Goal: Transaction & Acquisition: Purchase product/service

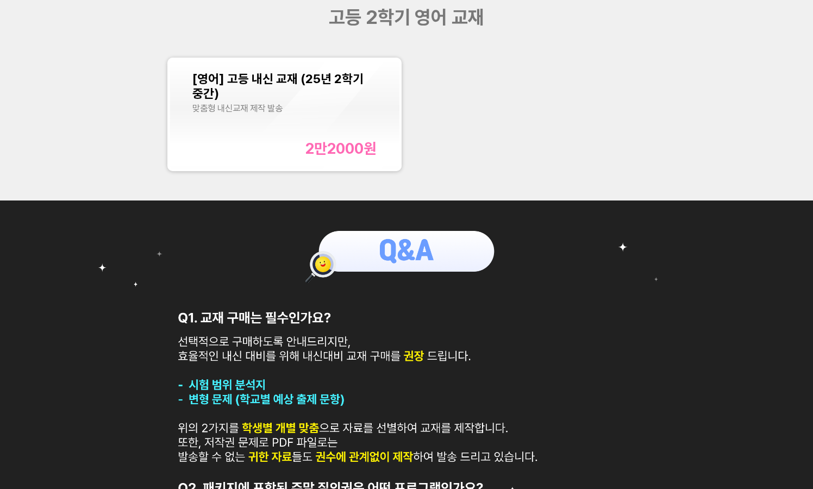
scroll to position [380, 0]
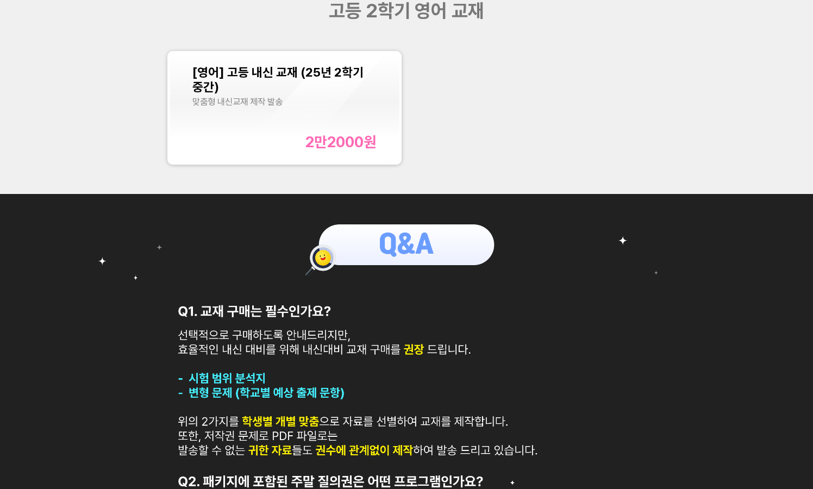
click at [255, 116] on div "[영어] 고등 내신 교재 (25년 2학기 중간) 맞춤형 내신교재 제작 발송 2만2000 원" at bounding box center [284, 108] width 184 height 86
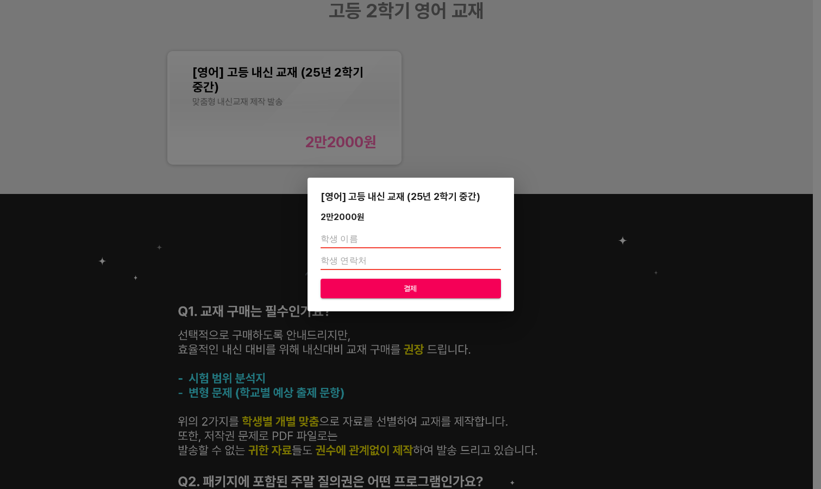
click at [371, 240] on input "text" at bounding box center [411, 239] width 180 height 17
click at [425, 265] on input "number" at bounding box center [411, 261] width 180 height 17
click at [388, 249] on div "정려" at bounding box center [411, 251] width 180 height 48
click at [388, 242] on input "정려" at bounding box center [411, 239] width 180 height 17
type input "정려진"
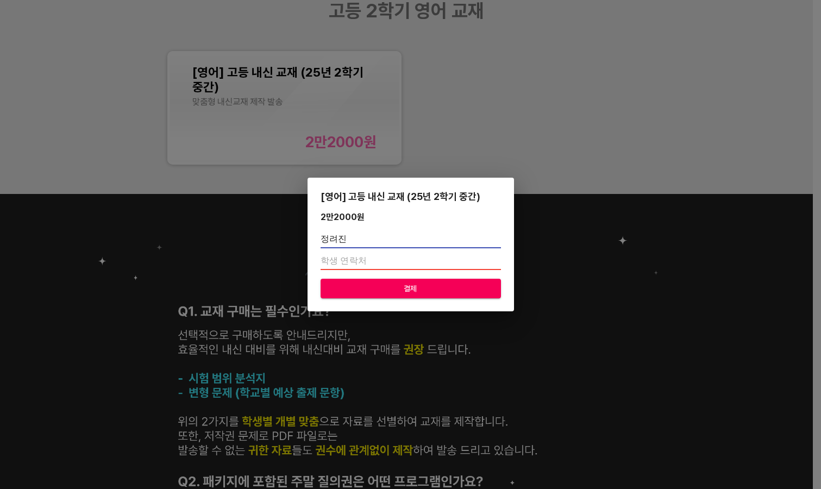
click at [382, 262] on input "number" at bounding box center [411, 261] width 180 height 17
paste input "01088574519"
type input "01088574519"
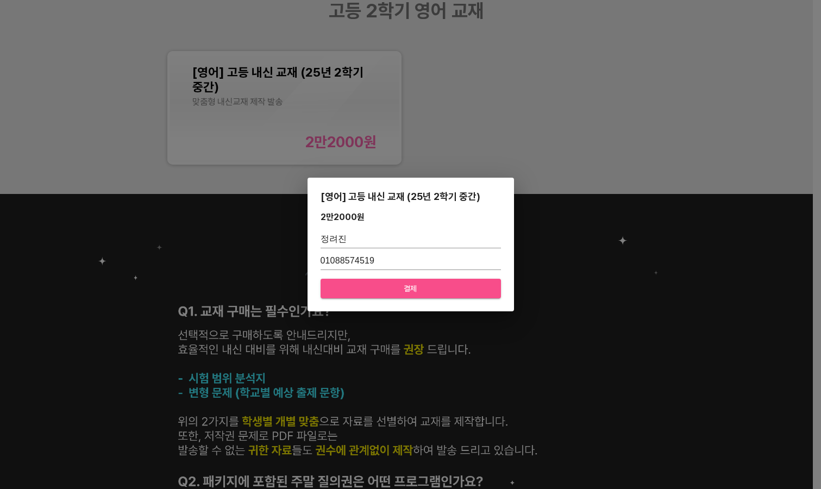
click at [392, 281] on button "결제" at bounding box center [411, 289] width 180 height 20
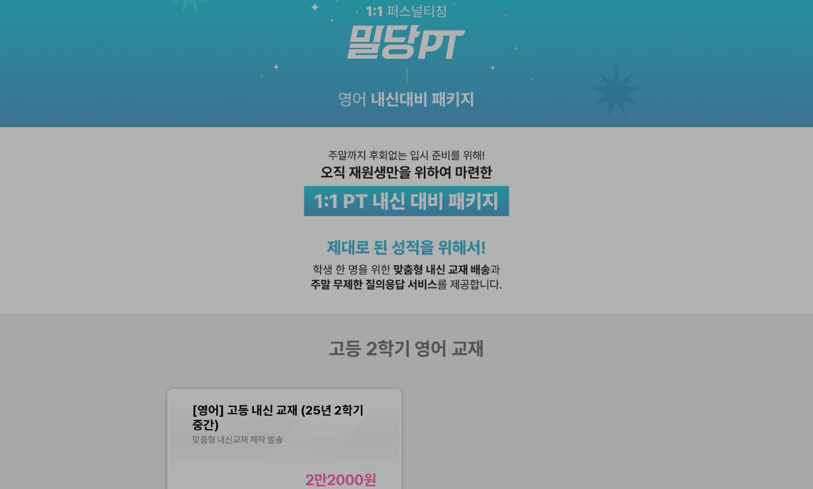
scroll to position [109, 0]
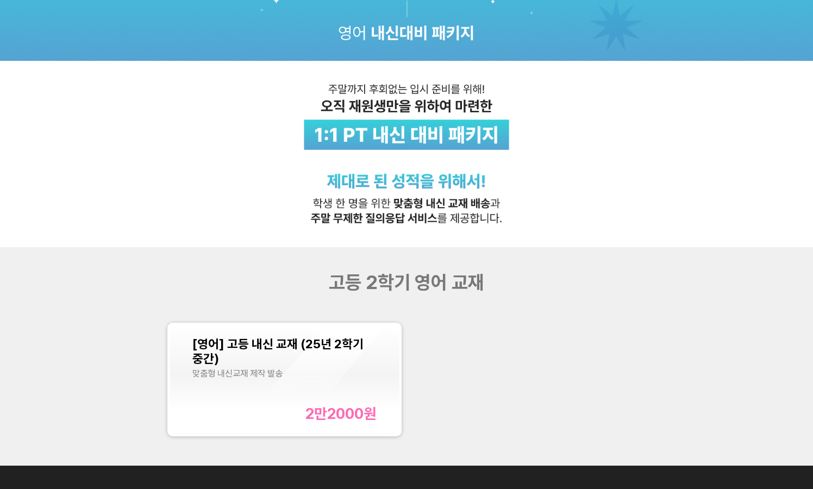
click at [357, 362] on div "[영어] 고등 내신 교재 (25년 2학기 중간)" at bounding box center [284, 350] width 184 height 29
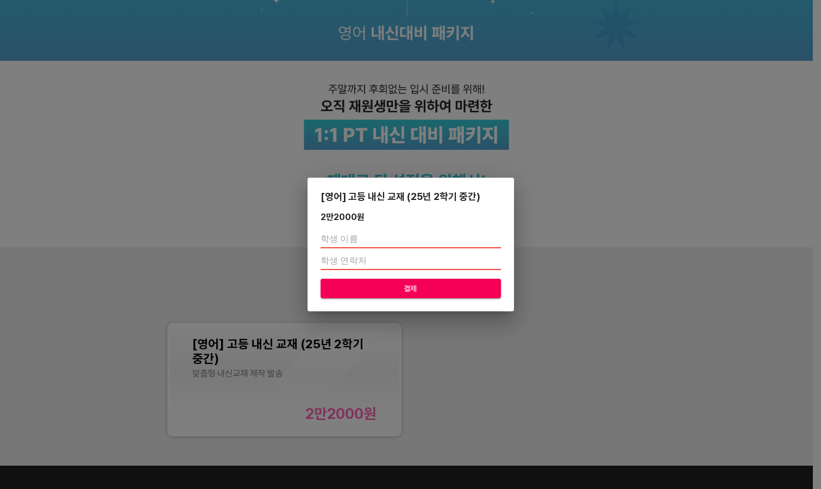
click at [644, 217] on div "[영어] 고등 내신 교재 (25년 2학기 중간) 2만2000 원 결제" at bounding box center [410, 244] width 821 height 489
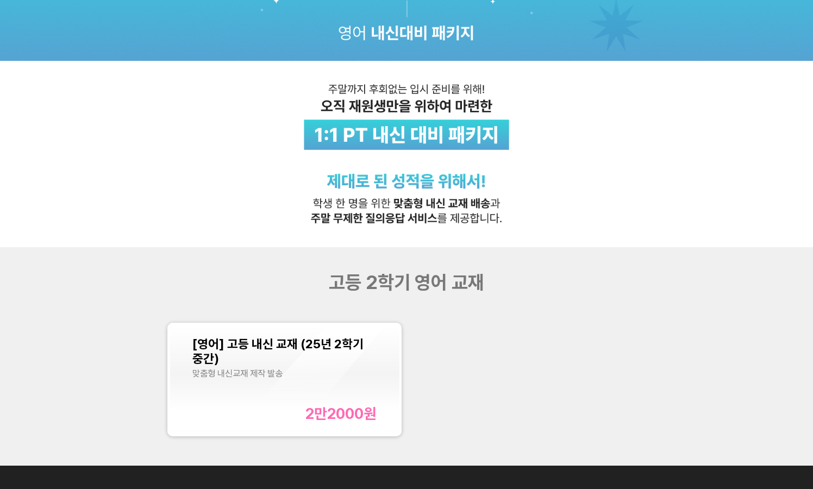
click at [352, 361] on div "[영어] 고등 내신 교재 (25년 2학기 중간)" at bounding box center [284, 350] width 184 height 29
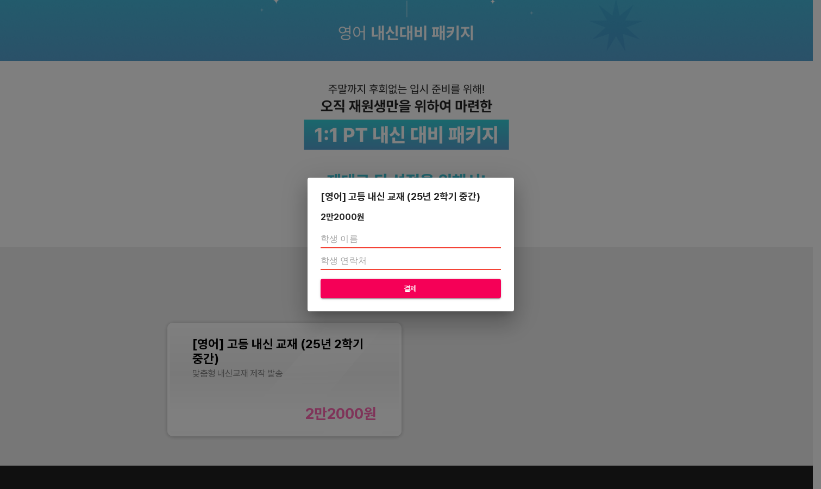
drag, startPoint x: 387, startPoint y: 266, endPoint x: 393, endPoint y: 265, distance: 5.5
click at [387, 266] on input "number" at bounding box center [411, 261] width 180 height 17
type input "1"
click at [498, 259] on input "1" at bounding box center [411, 261] width 180 height 17
click at [499, 269] on input "1" at bounding box center [411, 261] width 180 height 17
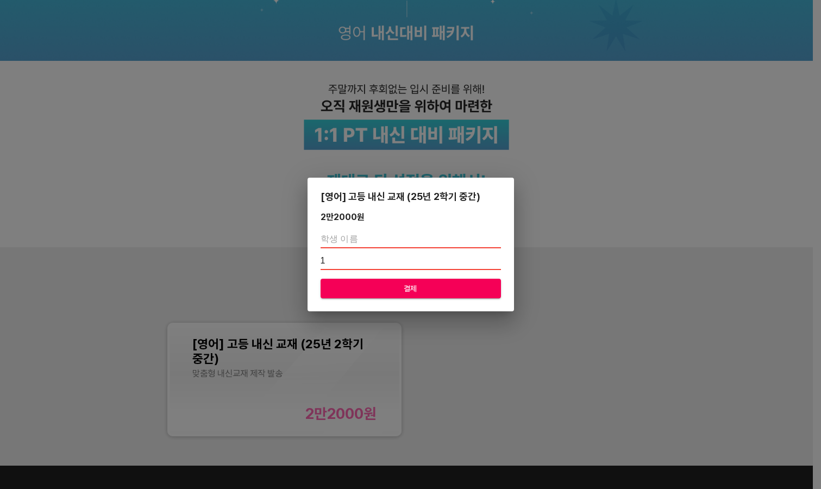
click at [587, 243] on div "[영어] 고등 내신 교재 (25년 2학기 중간) 2만2000 원 1 결제" at bounding box center [410, 244] width 821 height 489
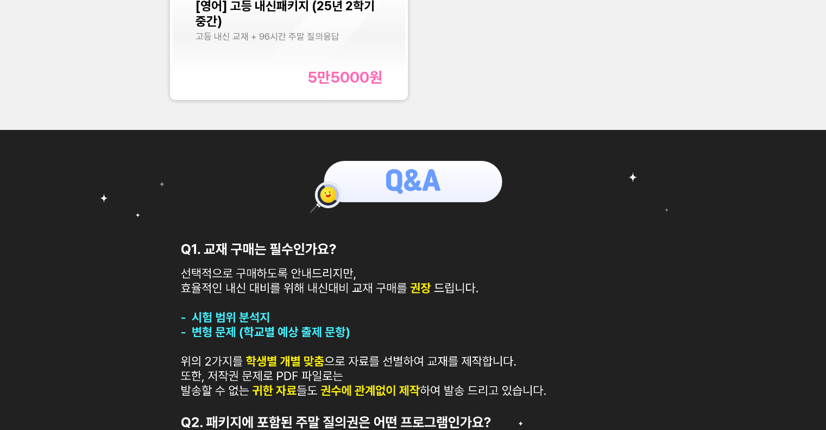
scroll to position [272, 0]
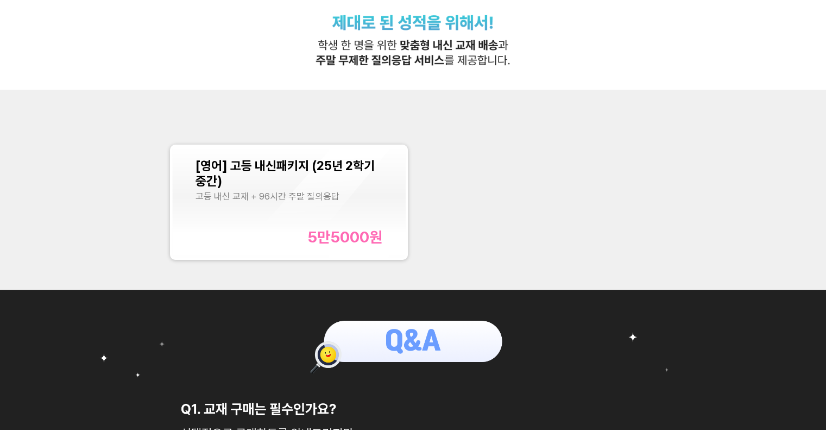
click at [300, 215] on div "[영어] 고등 내신패키지 (25년 2학기 중간) 고등 내신 교재 + 96시간 주말 질의응답 5만5000 원" at bounding box center [289, 201] width 187 height 87
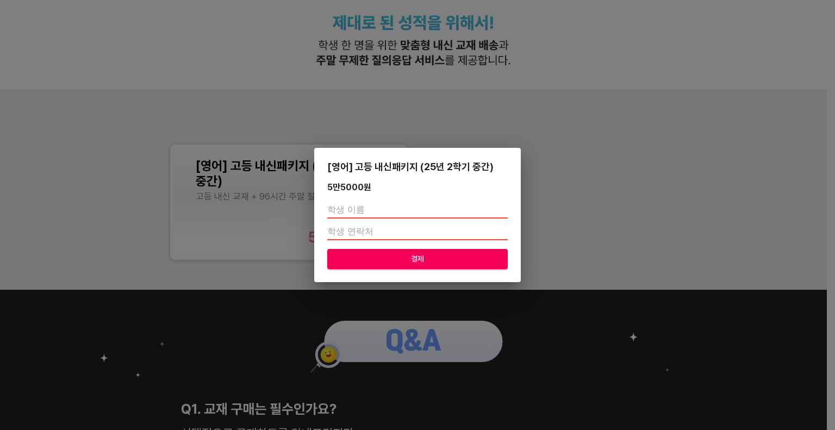
click at [376, 204] on input "text" at bounding box center [417, 209] width 180 height 17
type input "w"
type input "c"
type input "[PERSON_NAME]"
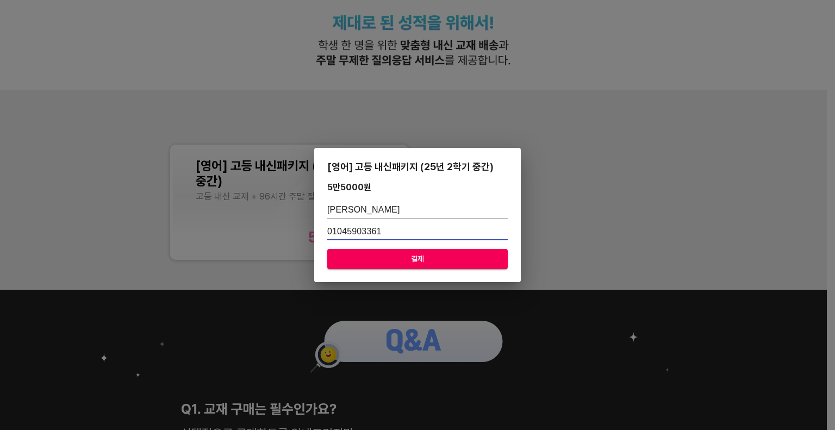
type input "01045903361"
click at [422, 261] on span "결제" at bounding box center [417, 259] width 163 height 14
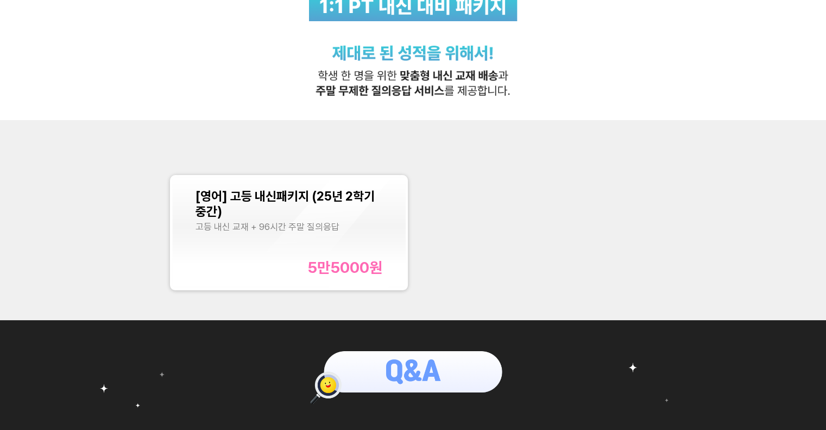
scroll to position [217, 0]
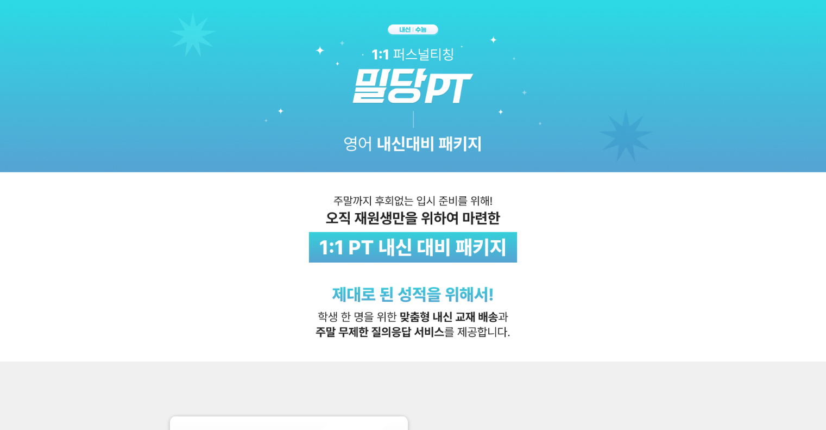
scroll to position [205, 0]
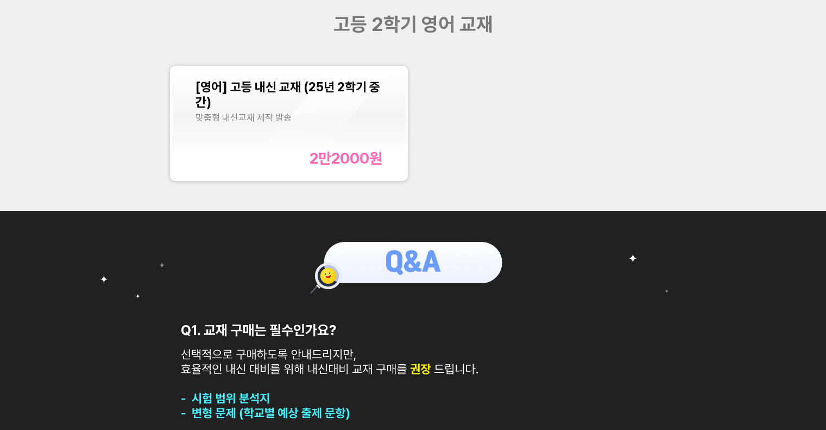
scroll to position [217, 0]
